Goal: Task Accomplishment & Management: Use online tool/utility

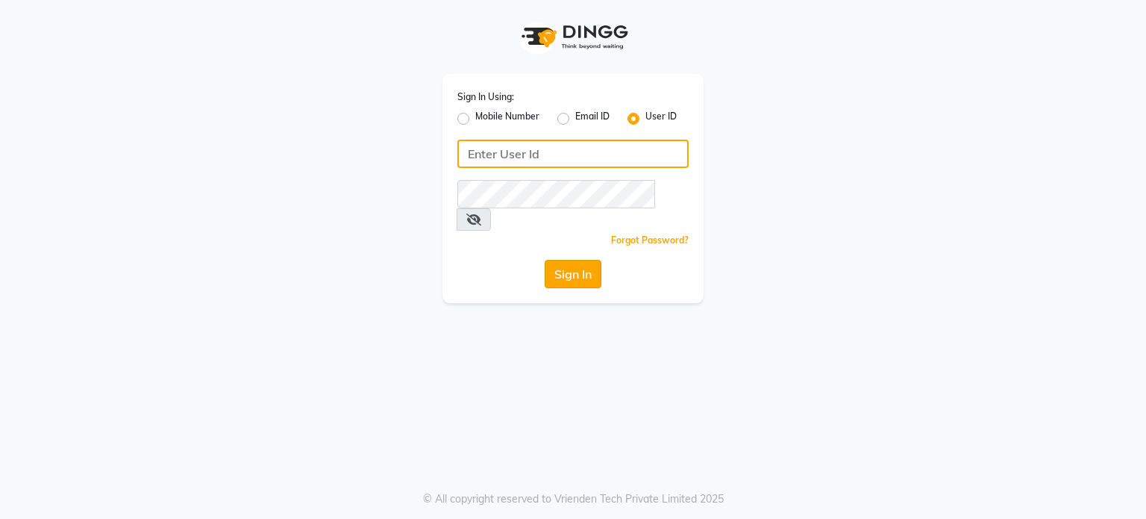
type input "iriis"
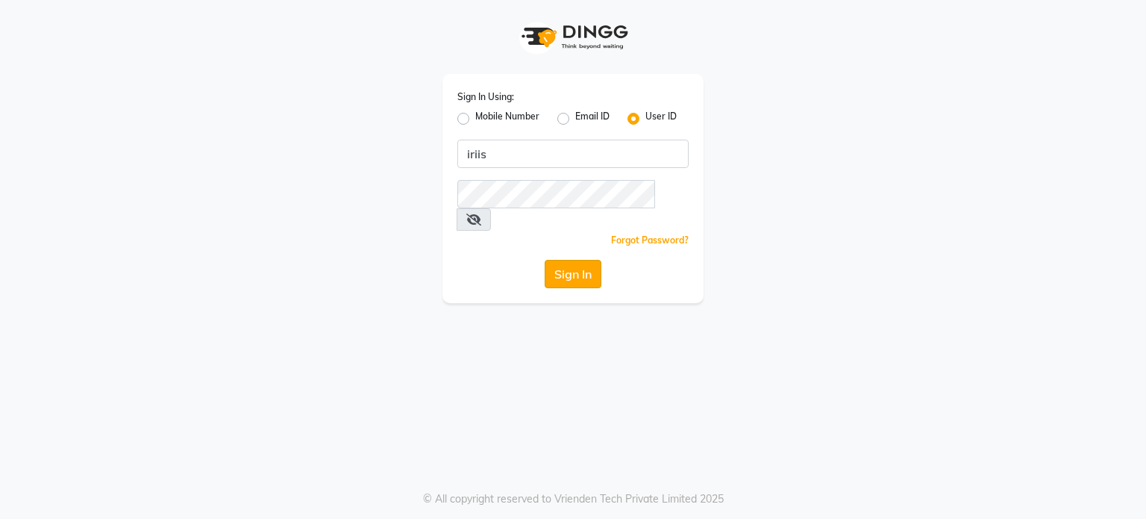
click at [575, 260] on button "Sign In" at bounding box center [573, 274] width 57 height 28
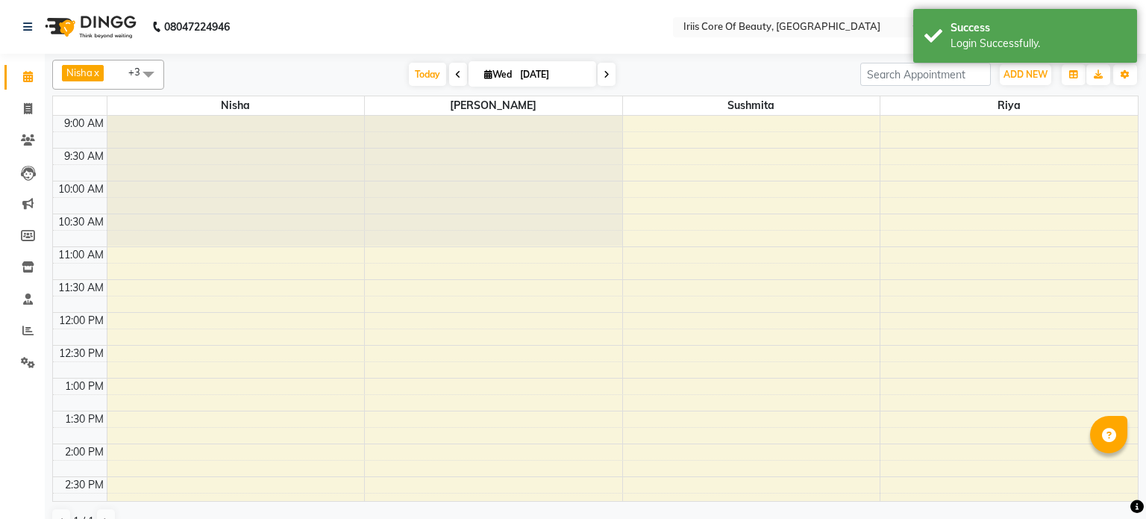
select select "en"
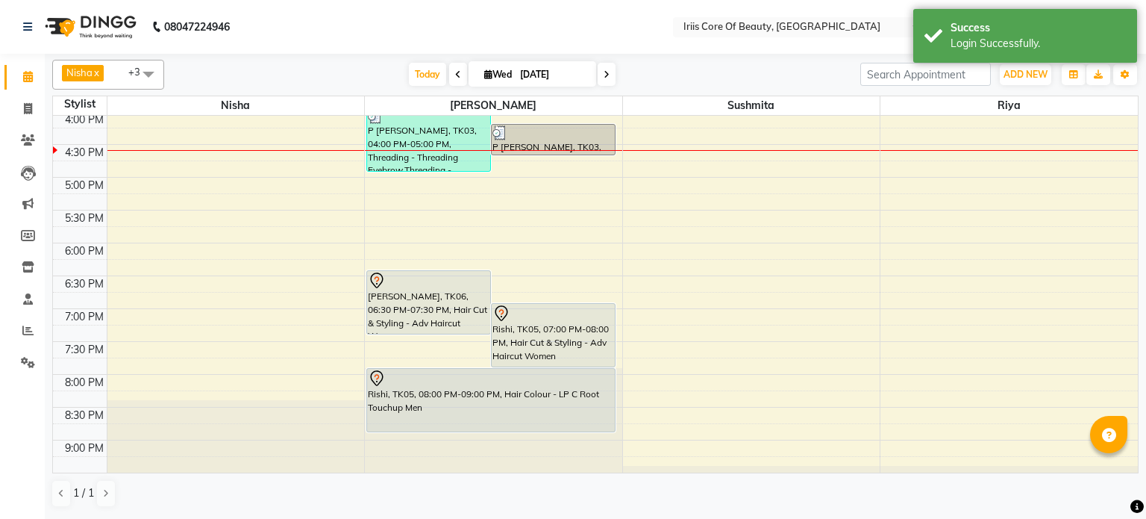
scroll to position [466, 0]
click at [29, 109] on icon at bounding box center [28, 108] width 8 height 11
select select "service"
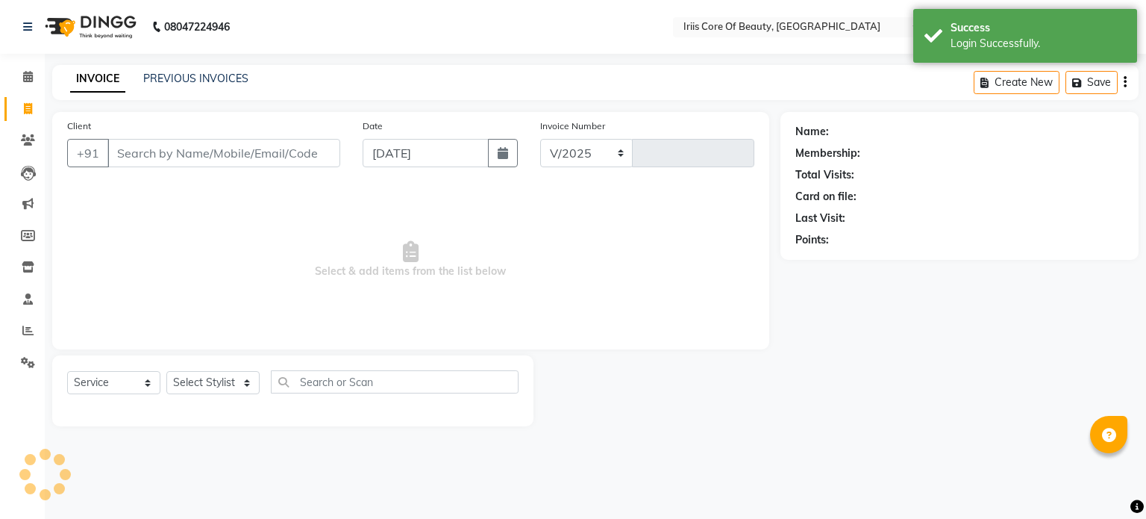
select select "43"
type input "0934"
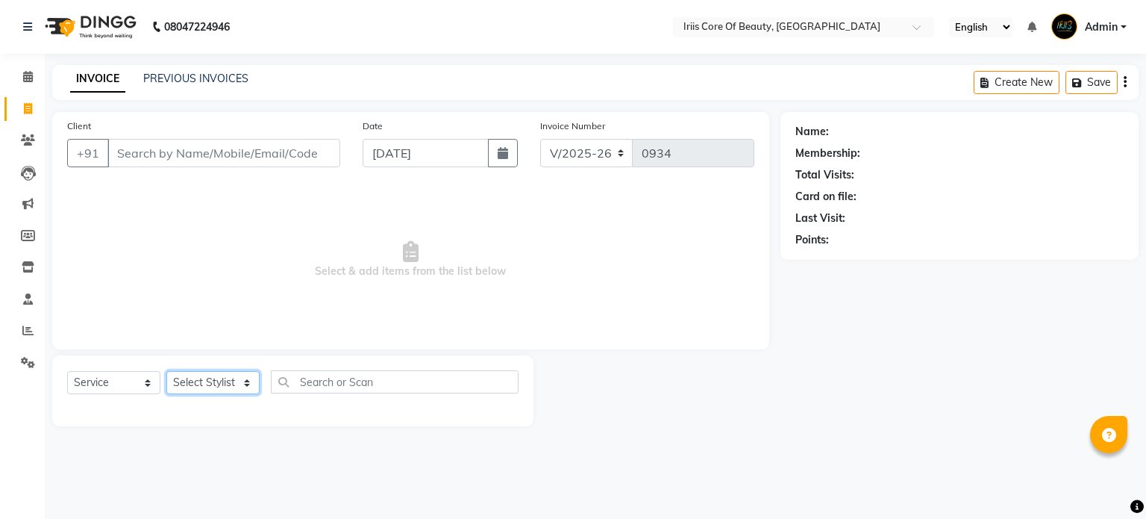
click at [194, 380] on select "Select Stylist Nisha [PERSON_NAME] [PERSON_NAME] [PERSON_NAME]" at bounding box center [212, 382] width 93 height 23
select select "1570"
click at [166, 371] on select "Select Stylist Nisha [PERSON_NAME] [PERSON_NAME] [PERSON_NAME]" at bounding box center [212, 382] width 93 height 23
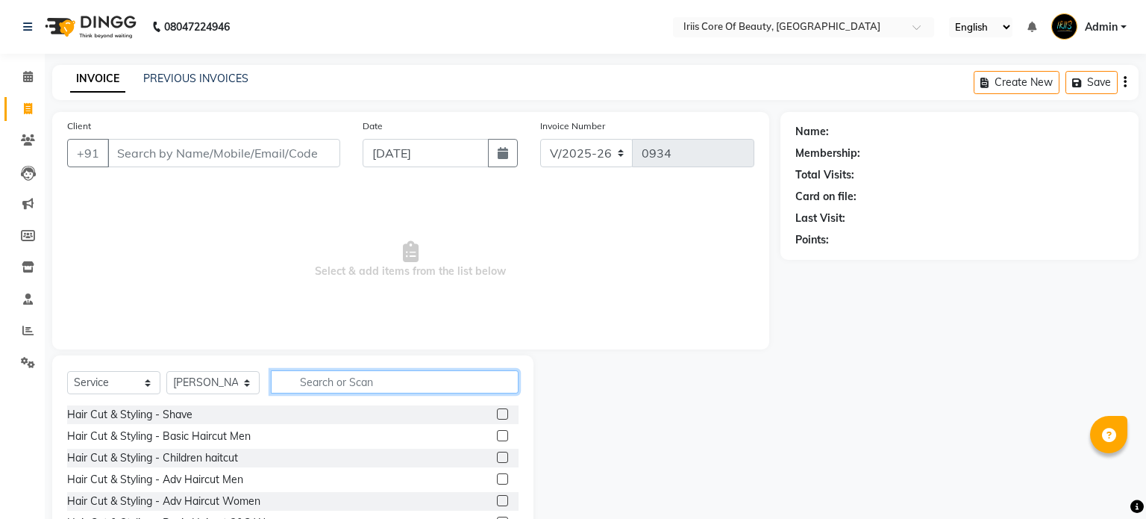
click at [304, 379] on input "text" at bounding box center [395, 381] width 248 height 23
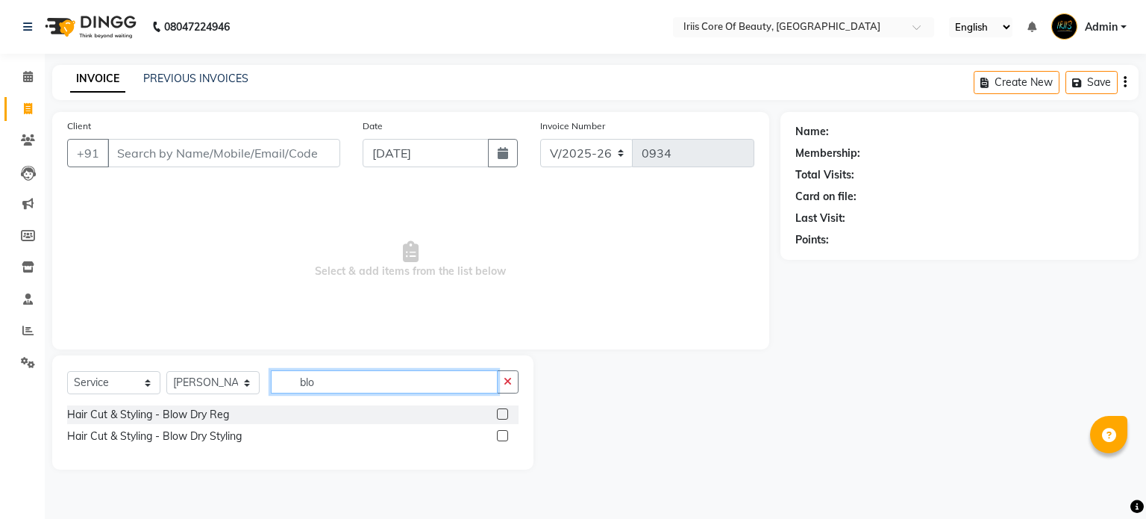
type input "blo"
click at [505, 414] on label at bounding box center [502, 413] width 11 height 11
click at [505, 414] on input "checkbox" at bounding box center [502, 415] width 10 height 10
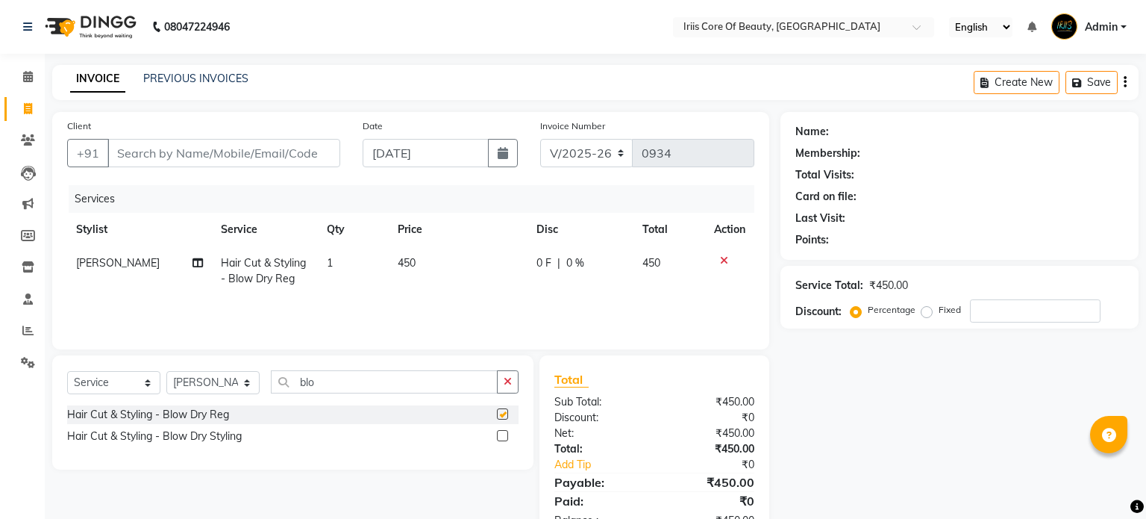
checkbox input "false"
click at [413, 261] on span "450" at bounding box center [407, 262] width 18 height 13
select select "1570"
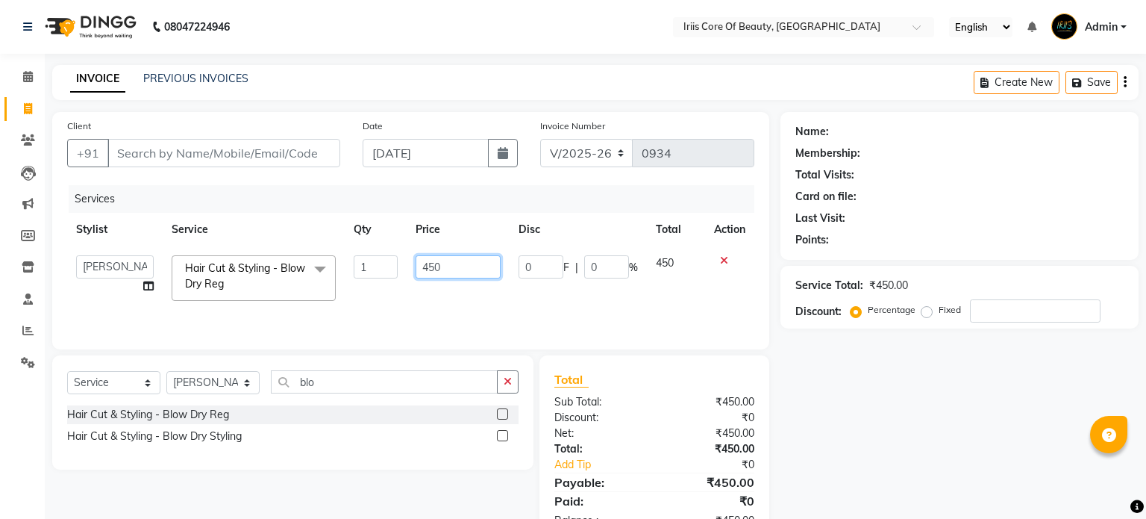
click at [446, 269] on input "450" at bounding box center [458, 266] width 85 height 23
type input "400"
click at [417, 326] on div "Services Stylist Service Qty Price Disc Total Action Nisha [PERSON_NAME] [PERSO…" at bounding box center [410, 259] width 687 height 149
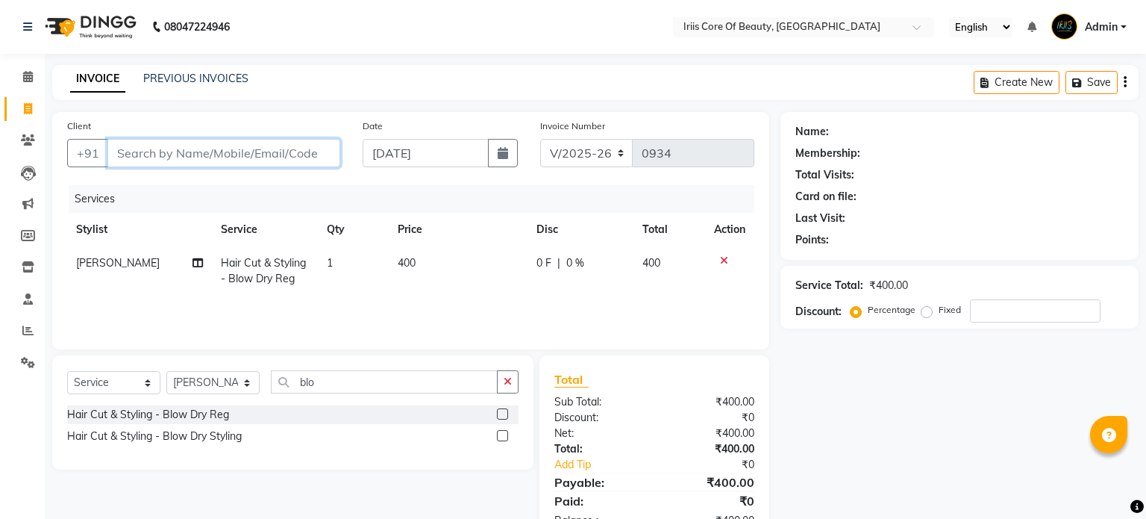
click at [222, 142] on input "Client" at bounding box center [223, 153] width 233 height 28
type input "s"
type input "0"
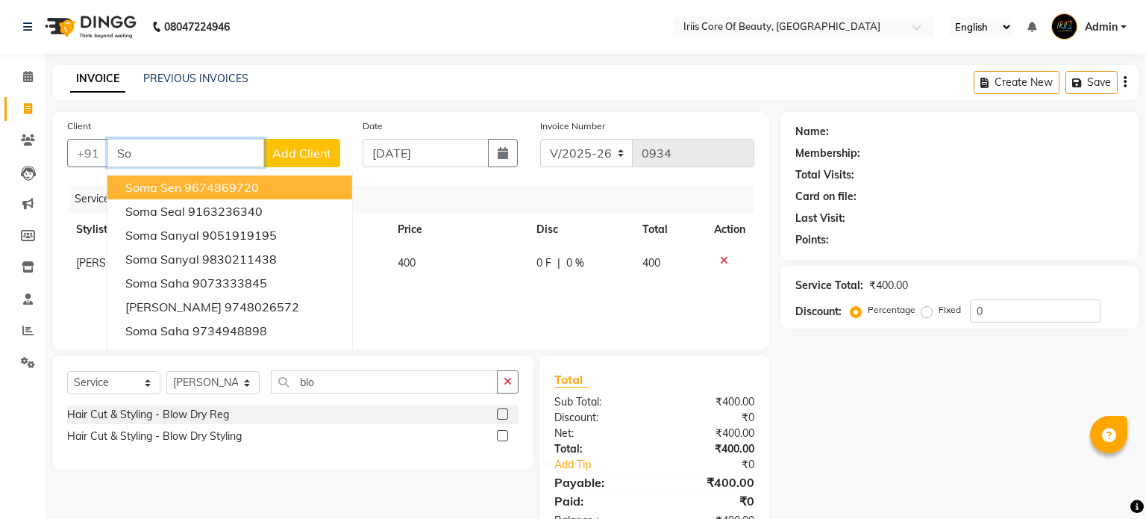
type input "S"
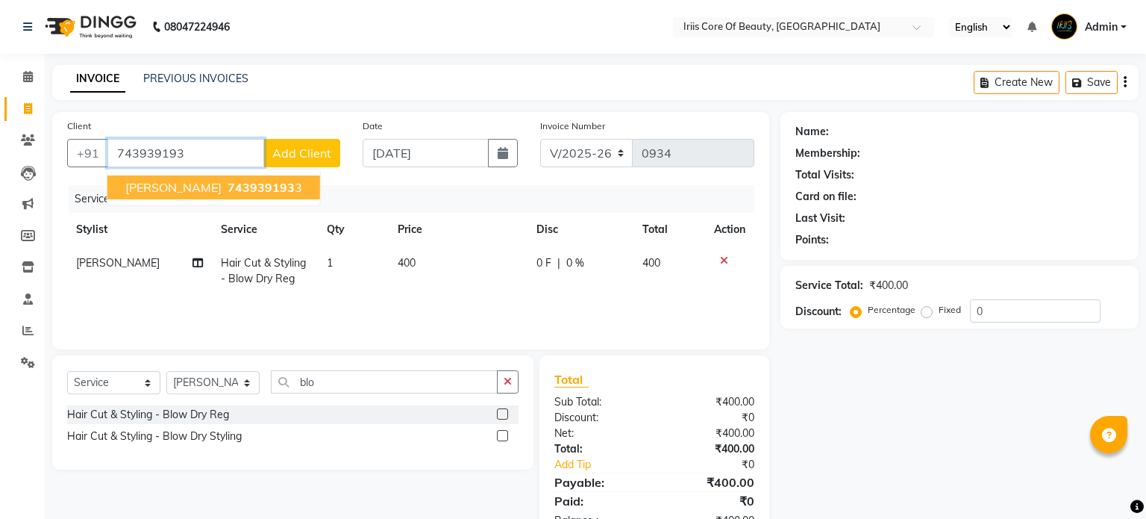
click at [156, 181] on span "[PERSON_NAME]" at bounding box center [173, 187] width 96 height 15
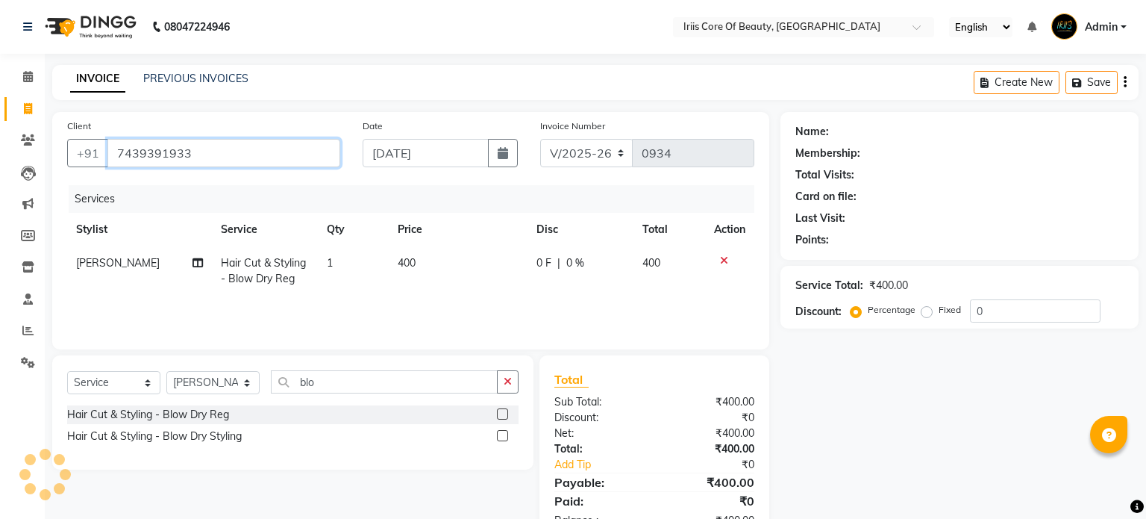
type input "7439391933"
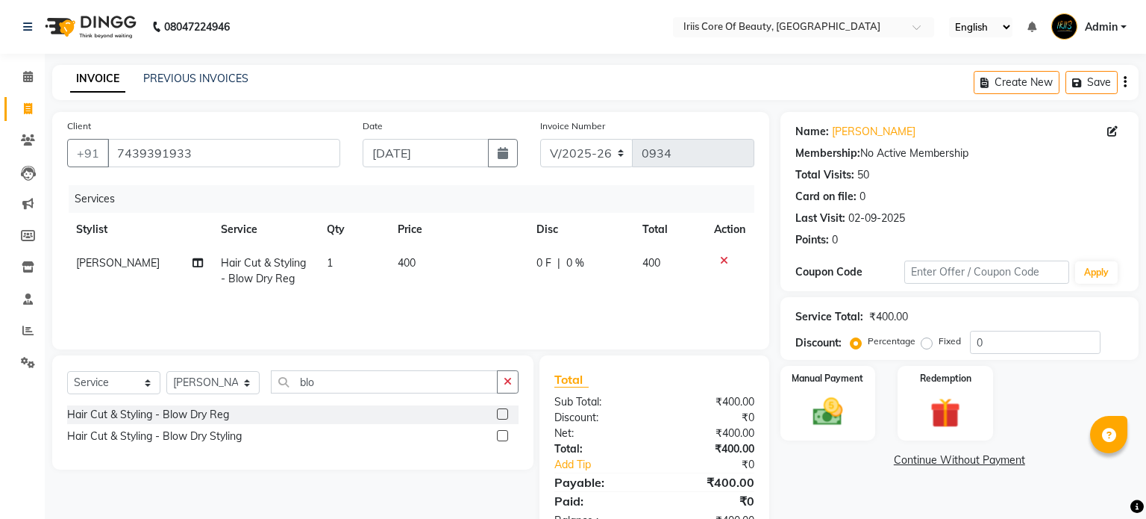
scroll to position [46, 0]
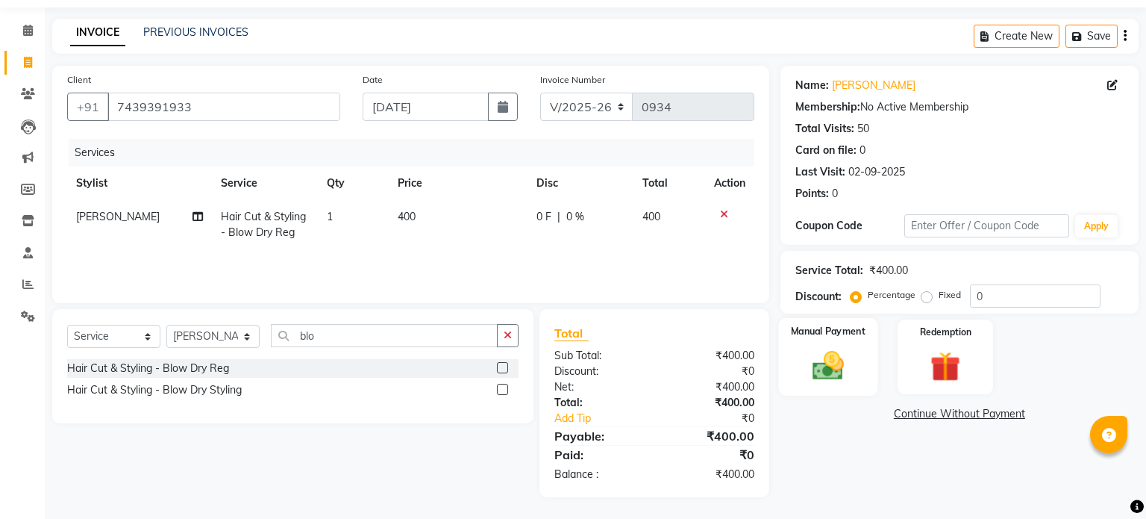
click at [834, 348] on img at bounding box center [827, 366] width 51 height 36
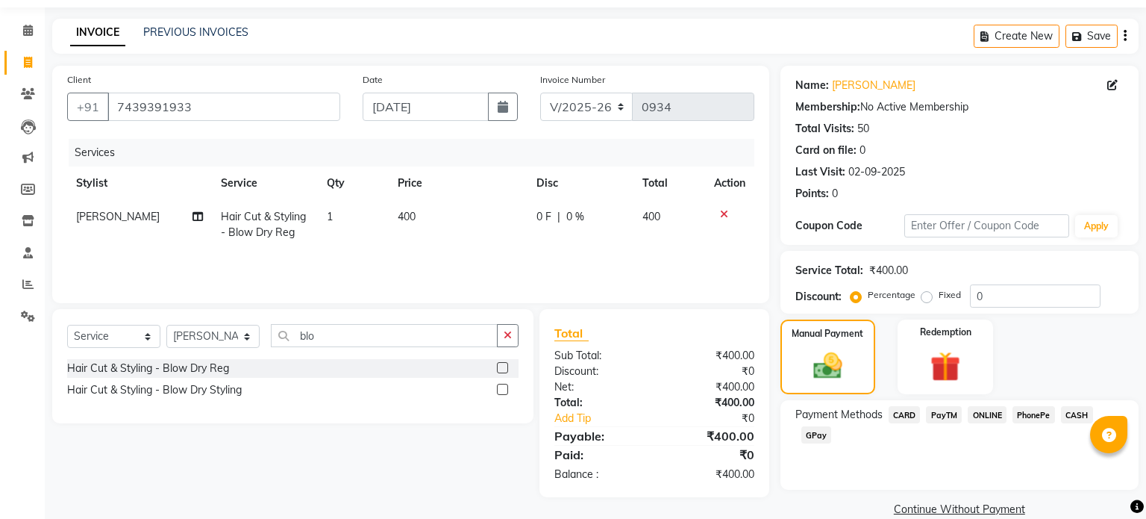
click at [1078, 412] on span "CASH" at bounding box center [1077, 414] width 32 height 17
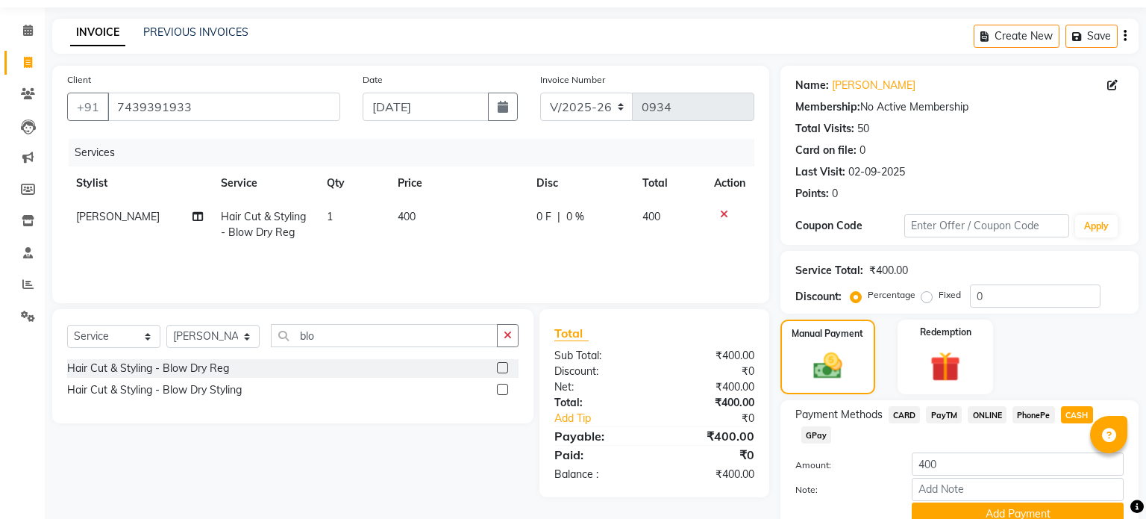
scroll to position [113, 0]
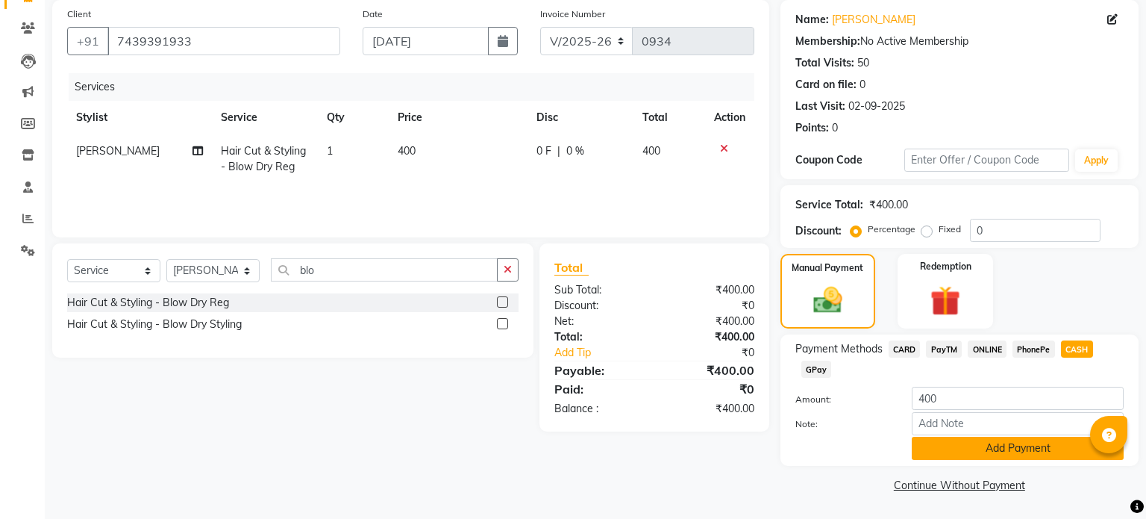
click at [964, 443] on button "Add Payment" at bounding box center [1018, 448] width 212 height 23
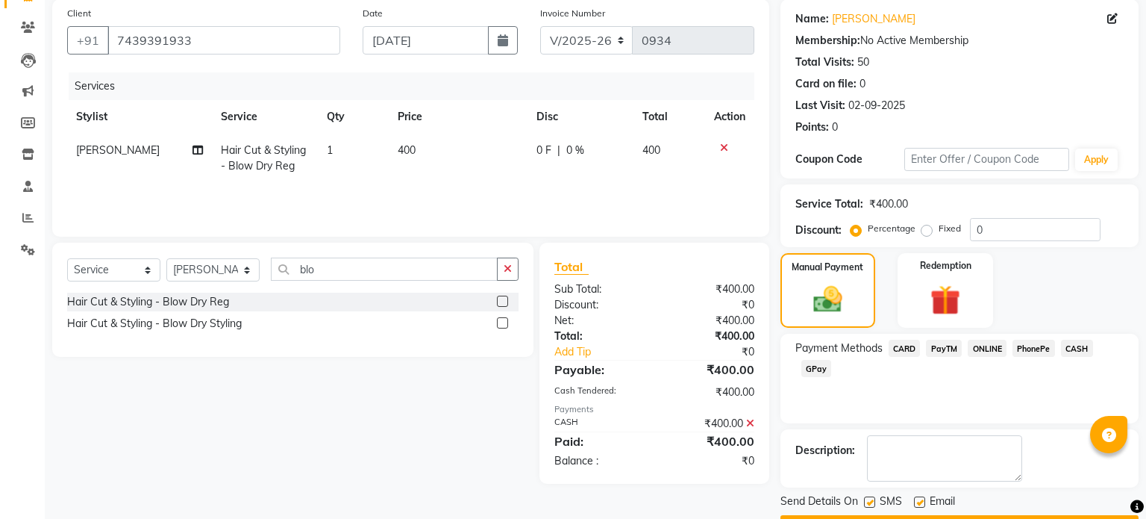
scroll to position [153, 0]
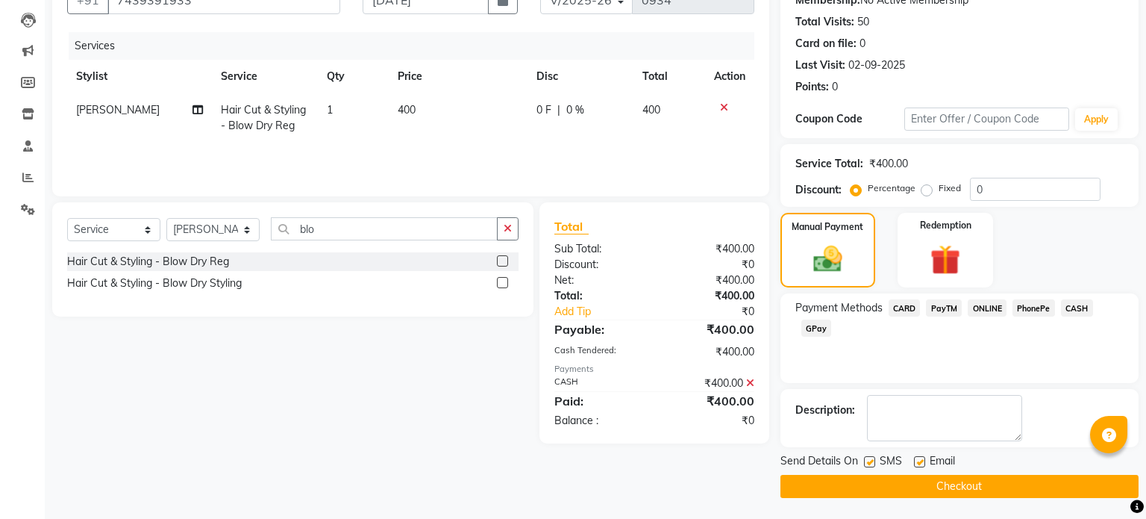
click at [947, 482] on button "Checkout" at bounding box center [960, 486] width 358 height 23
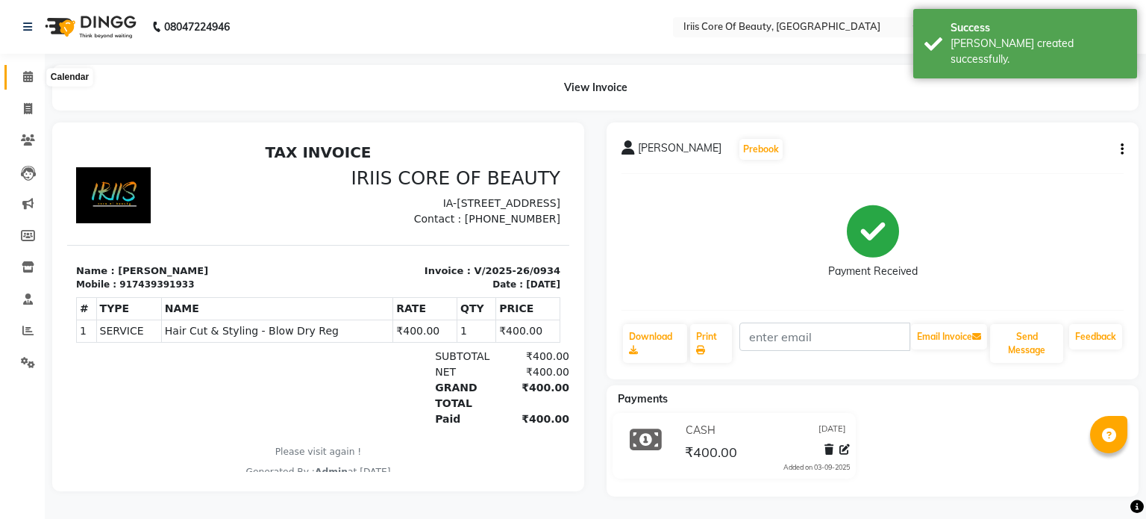
click at [25, 76] on icon at bounding box center [28, 76] width 10 height 11
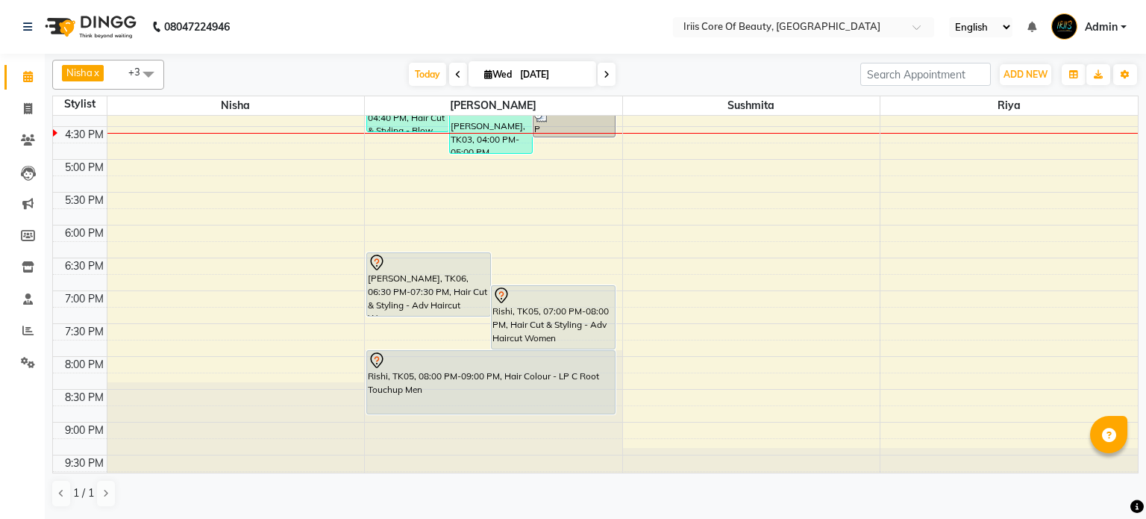
scroll to position [488, 0]
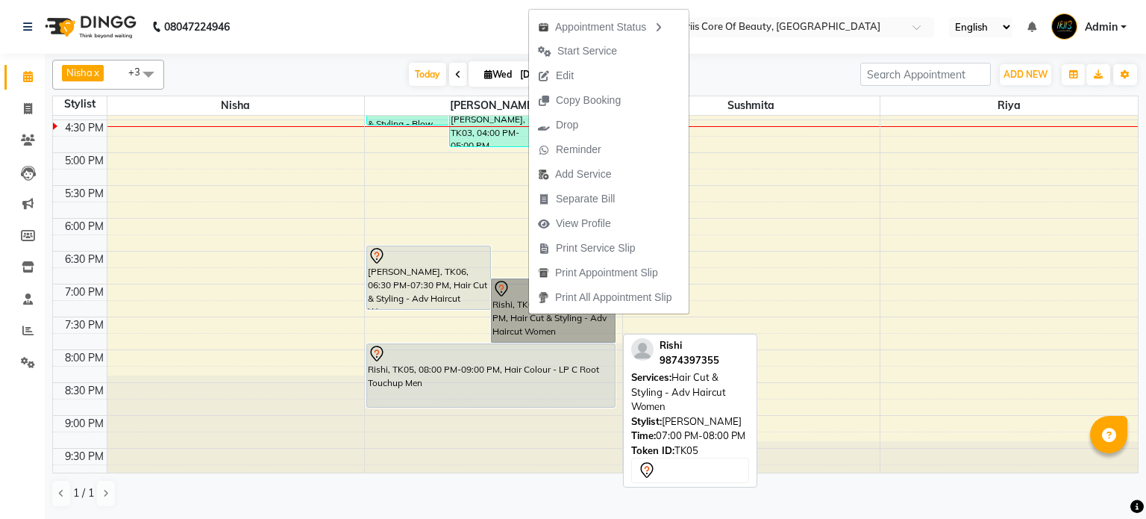
drag, startPoint x: 528, startPoint y: 314, endPoint x: 523, endPoint y: 300, distance: 15.1
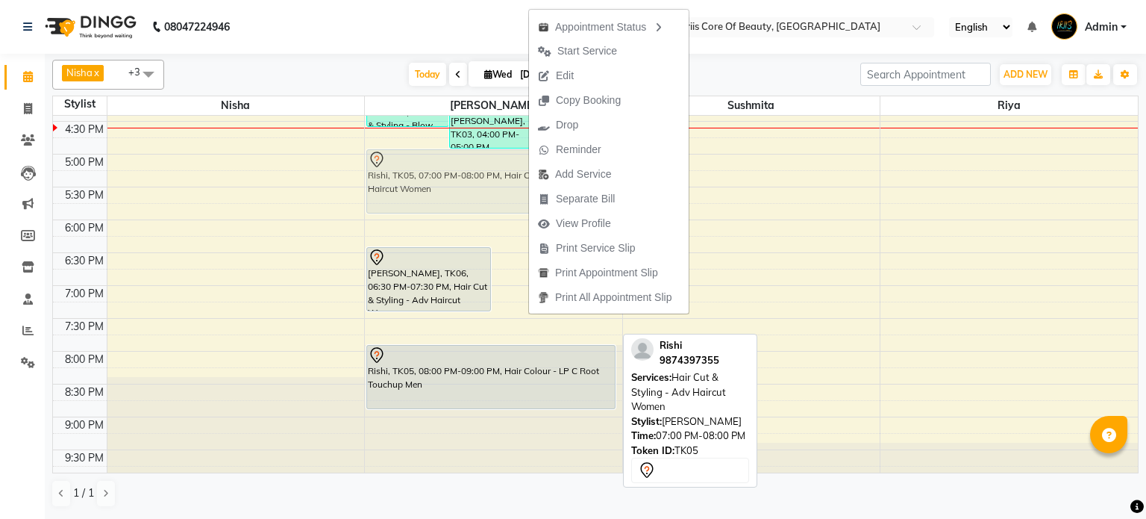
drag, startPoint x: 502, startPoint y: 319, endPoint x: 480, endPoint y: 194, distance: 126.6
click at [480, 194] on div "[PERSON_NAME], TK01, 12:00 PM-01:15 PM, Threading - Threading Eyebrow,Hair Cut …" at bounding box center [493, 55] width 257 height 853
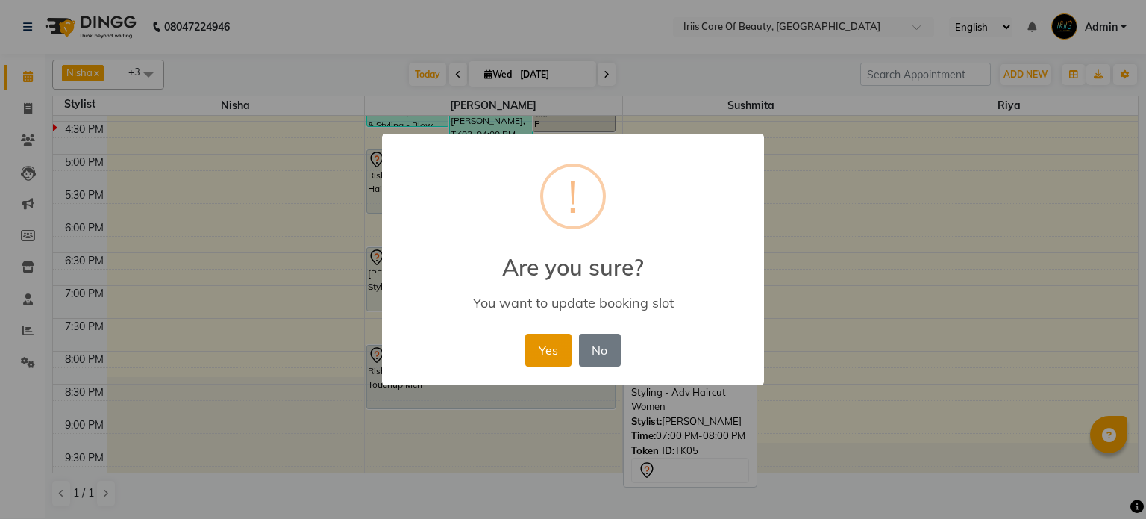
click at [551, 348] on button "Yes" at bounding box center [548, 350] width 46 height 33
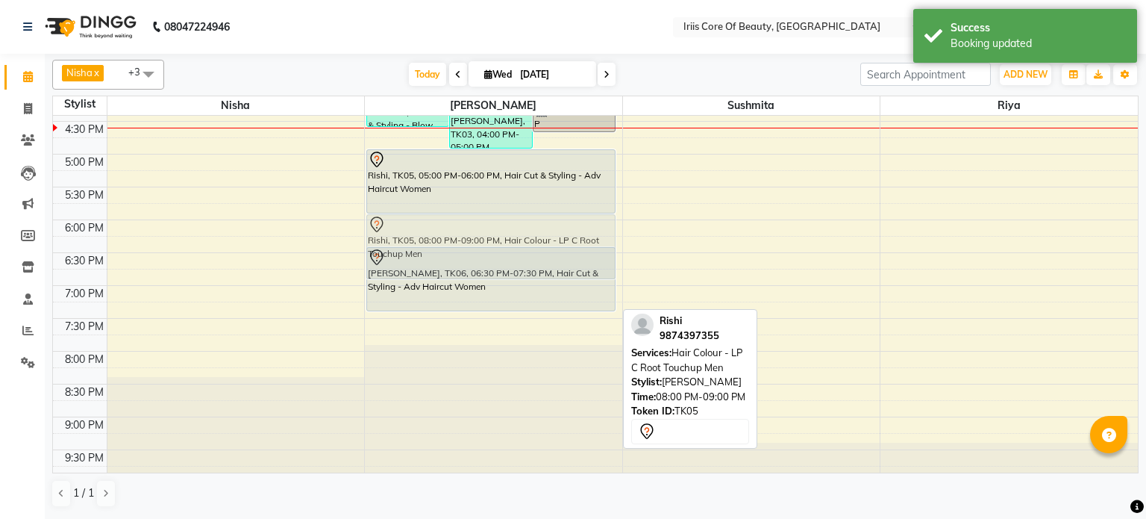
drag, startPoint x: 519, startPoint y: 378, endPoint x: 496, endPoint y: 243, distance: 136.9
click at [496, 243] on div "[PERSON_NAME], TK01, 12:00 PM-01:15 PM, Threading - Threading Eyebrow,Hair Cut …" at bounding box center [493, 55] width 257 height 853
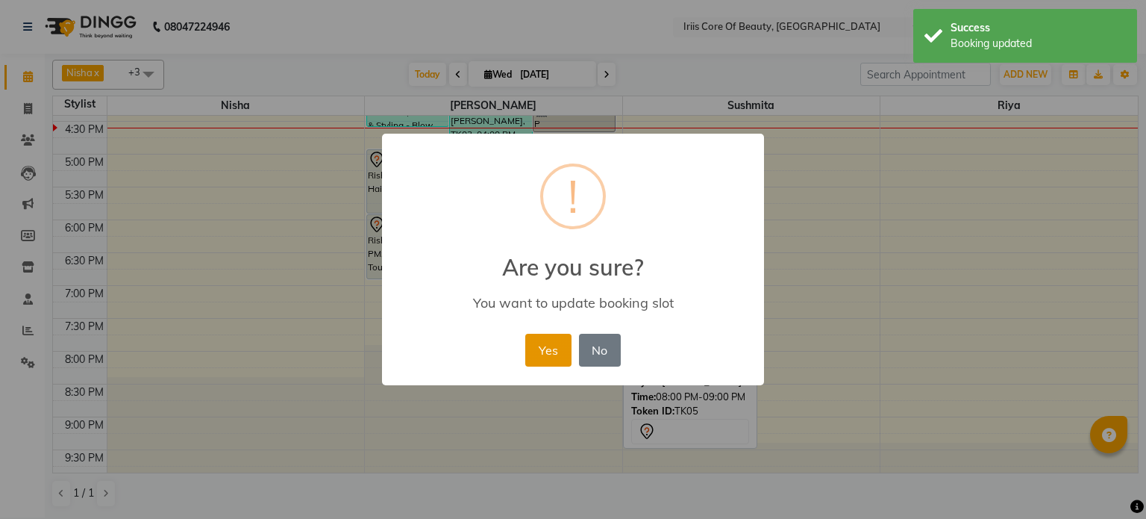
click at [543, 351] on button "Yes" at bounding box center [548, 350] width 46 height 33
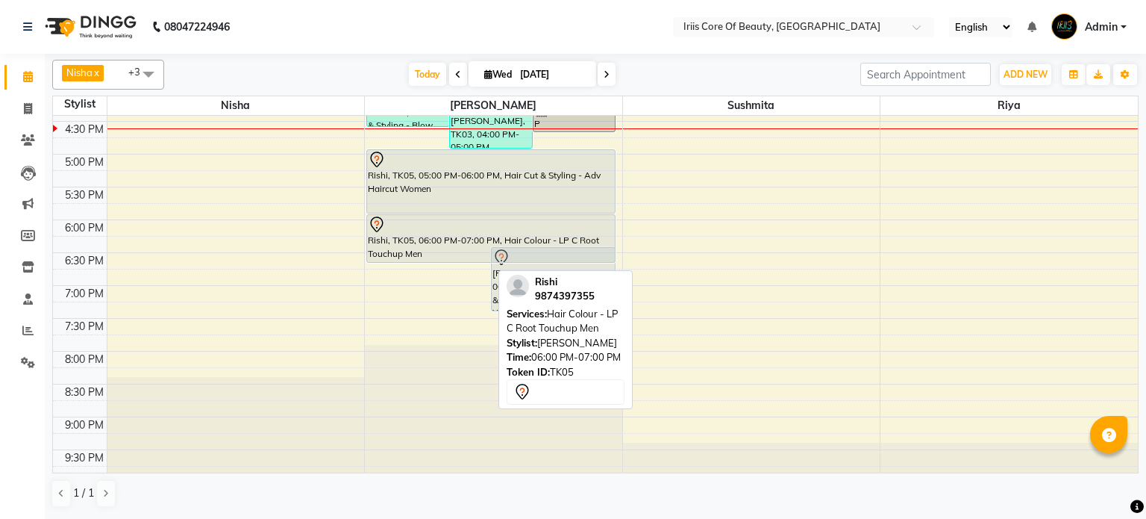
drag, startPoint x: 406, startPoint y: 278, endPoint x: 404, endPoint y: 255, distance: 22.4
click at [404, 255] on div "[PERSON_NAME], TK01, 12:00 PM-01:15 PM, Threading - Threading Eyebrow,Hair Cut …" at bounding box center [493, 55] width 257 height 853
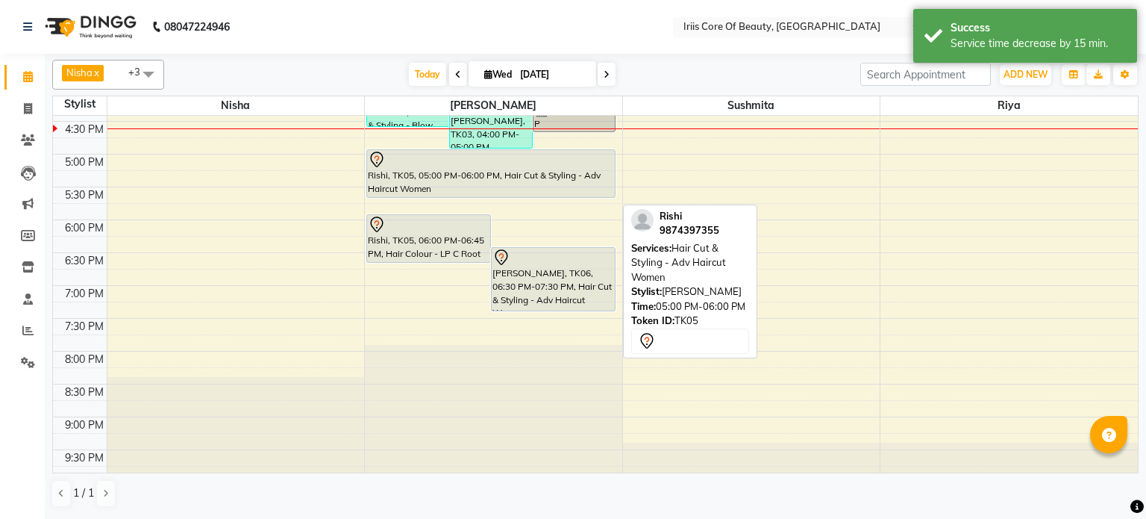
drag, startPoint x: 511, startPoint y: 210, endPoint x: 509, endPoint y: 195, distance: 15.8
click at [509, 195] on div "[PERSON_NAME], TK01, 12:00 PM-01:15 PM, Threading - Threading Eyebrow,Hair Cut …" at bounding box center [493, 55] width 257 height 853
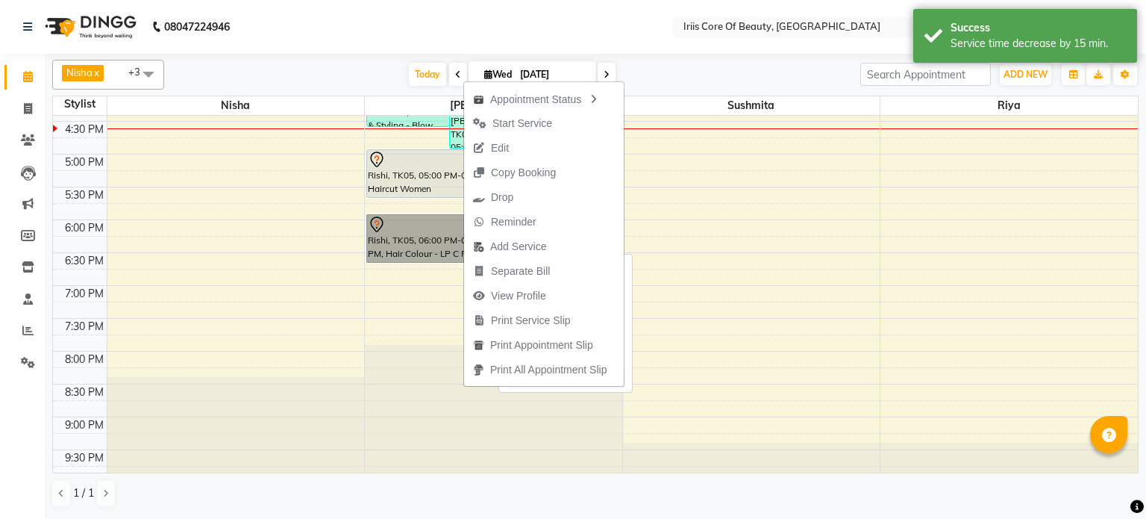
drag, startPoint x: 463, startPoint y: 233, endPoint x: 460, endPoint y: 224, distance: 9.4
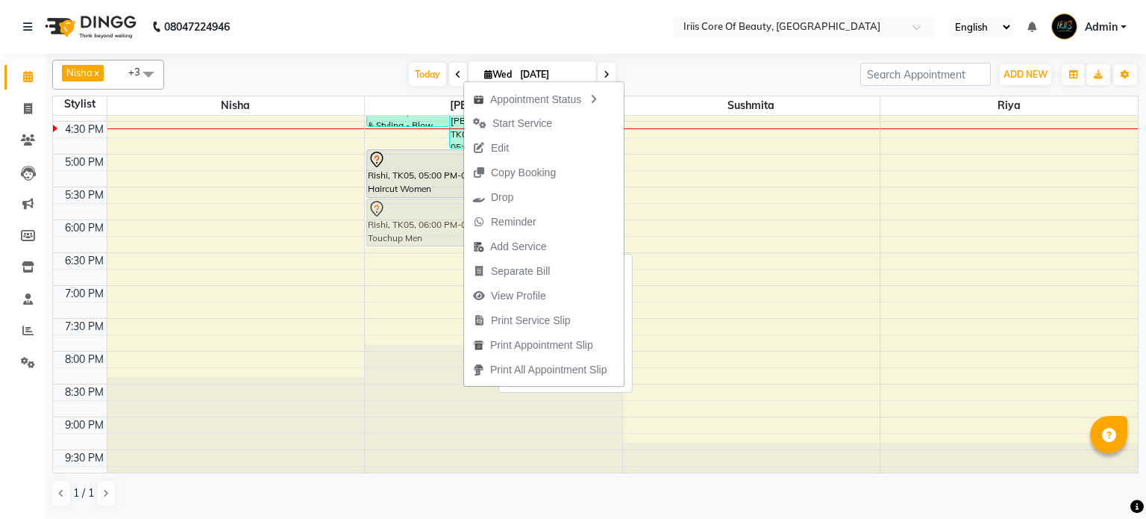
drag, startPoint x: 442, startPoint y: 243, endPoint x: 442, endPoint y: 231, distance: 11.2
click at [442, 231] on div "[PERSON_NAME], TK01, 12:00 PM-01:15 PM, Threading - Threading Eyebrow,Hair Cut …" at bounding box center [493, 55] width 257 height 853
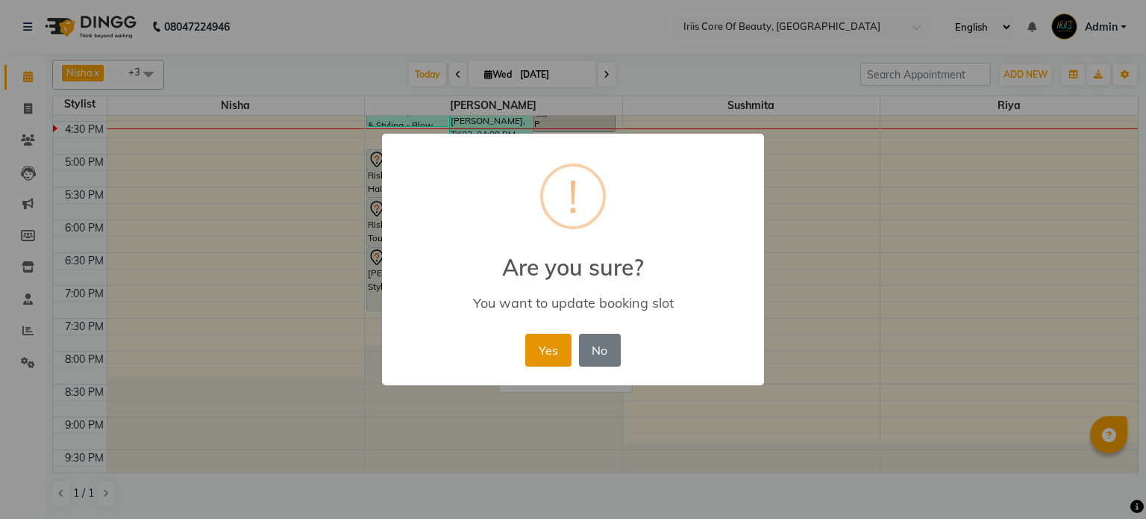
click at [542, 342] on button "Yes" at bounding box center [548, 350] width 46 height 33
